Goal: Task Accomplishment & Management: Use online tool/utility

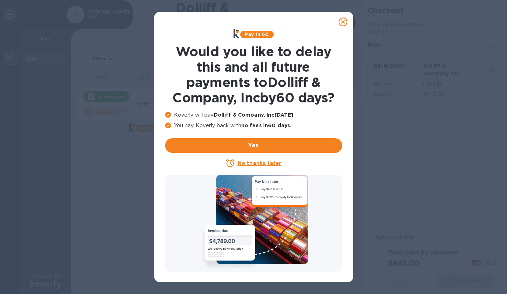
click at [267, 165] on u "No thanks, later" at bounding box center [260, 163] width 44 height 6
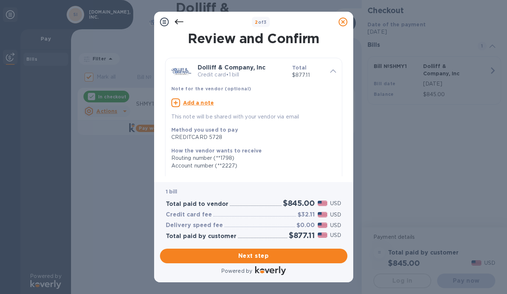
click at [175, 106] on icon at bounding box center [175, 102] width 9 height 9
click at [332, 142] on div "Method you used to pay CREDITCARD 5728 How the vendor wants to receive Routing …" at bounding box center [253, 192] width 165 height 147
click at [203, 101] on textarea at bounding box center [247, 104] width 153 height 6
paste textarea "874958"
click at [259, 136] on div "CREDITCARD 5728" at bounding box center [250, 136] width 159 height 8
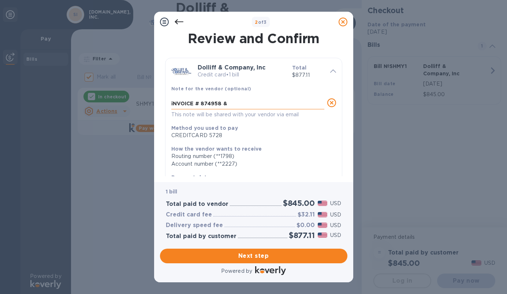
click at [245, 103] on textarea "iNVOICE # 874958 &" at bounding box center [247, 104] width 153 height 6
paste textarea "875034"
type textarea "iNVOICE # 874958 & 875034"
